Goal: Task Accomplishment & Management: Manage account settings

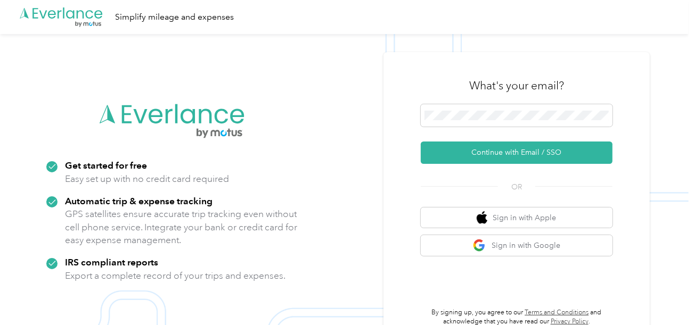
click at [472, 153] on button "Continue with Email / SSO" at bounding box center [517, 153] width 192 height 22
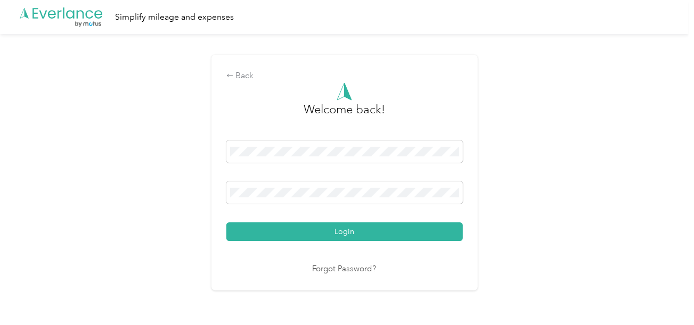
drag, startPoint x: 382, startPoint y: 237, endPoint x: 422, endPoint y: 224, distance: 41.8
click at [383, 236] on button "Login" at bounding box center [344, 232] width 237 height 19
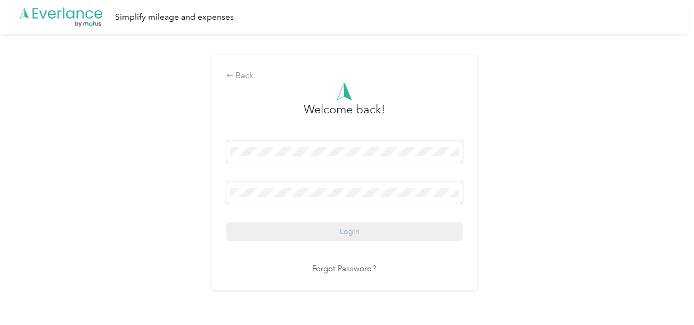
click at [514, 206] on div "Back Welcome back! Login Forgot Password?" at bounding box center [344, 177] width 689 height 287
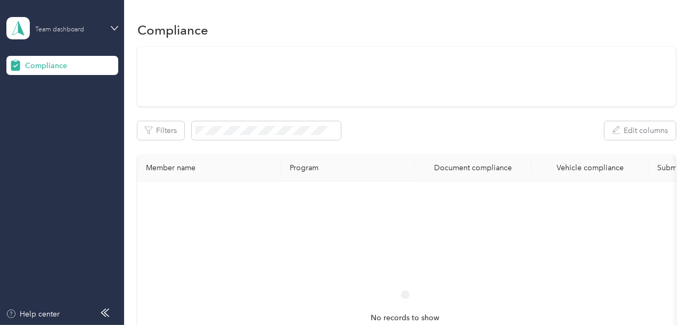
drag, startPoint x: 77, startPoint y: 23, endPoint x: 92, endPoint y: 32, distance: 17.5
click at [78, 24] on div "Team dashboard" at bounding box center [68, 28] width 67 height 10
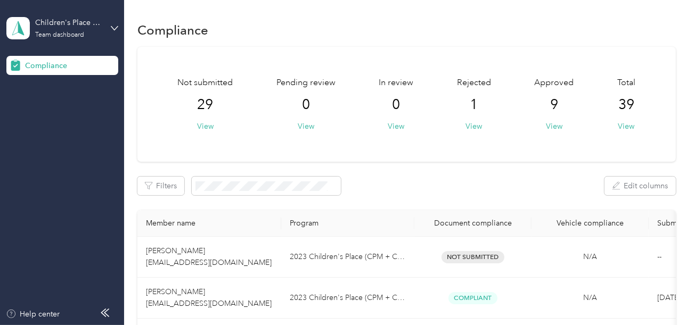
click at [70, 104] on div "Log out" at bounding box center [118, 111] width 209 height 19
